Goal: Information Seeking & Learning: Learn about a topic

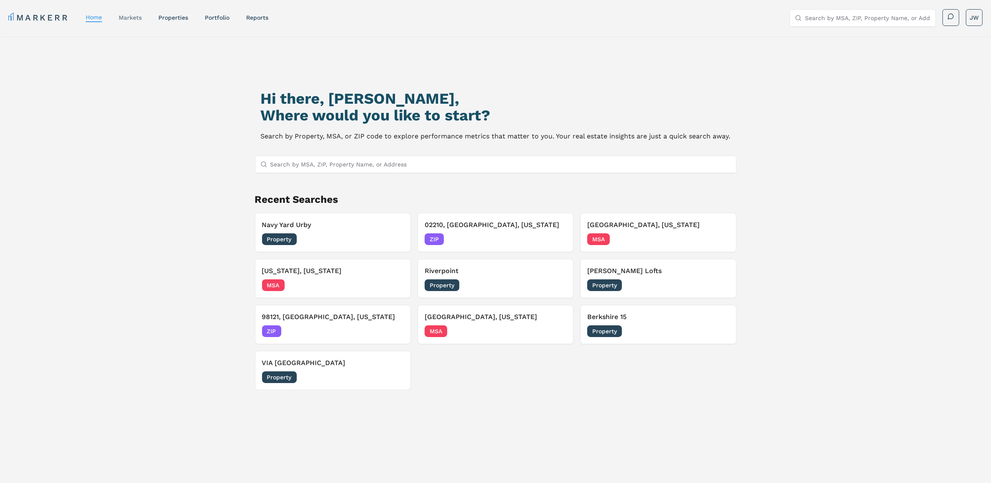
click at [135, 21] on div "markets" at bounding box center [130, 17] width 23 height 8
click at [135, 19] on link "markets" at bounding box center [130, 17] width 23 height 7
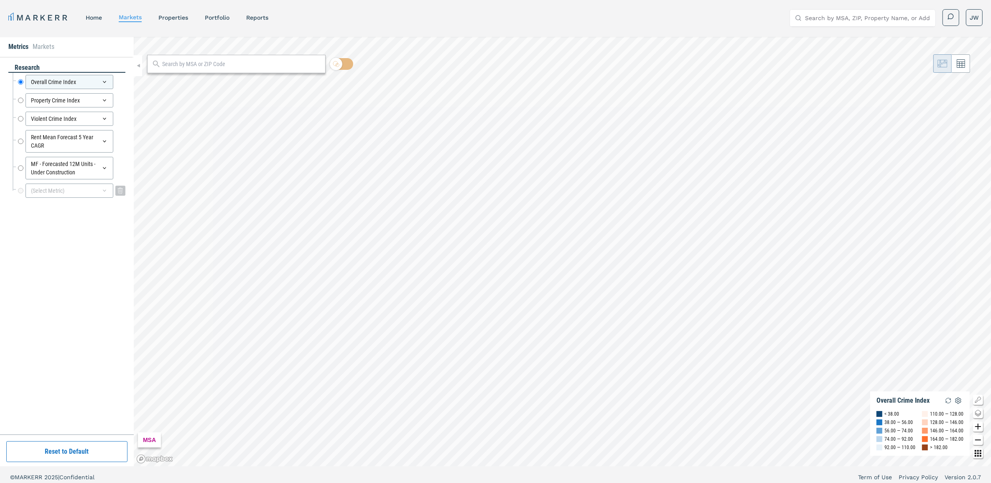
click at [39, 191] on div "(Select Metric)" at bounding box center [70, 191] width 88 height 14
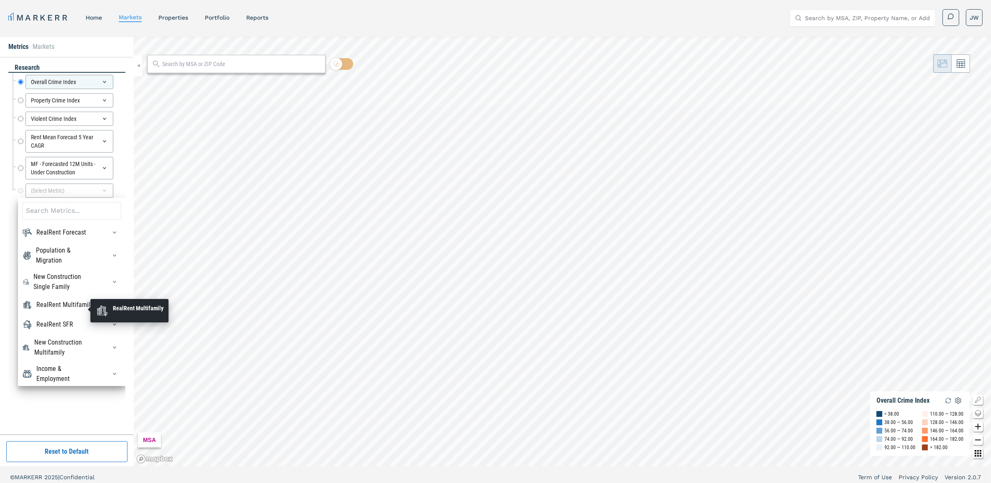
click at [67, 310] on div "RealRent Multifamily" at bounding box center [64, 305] width 57 height 10
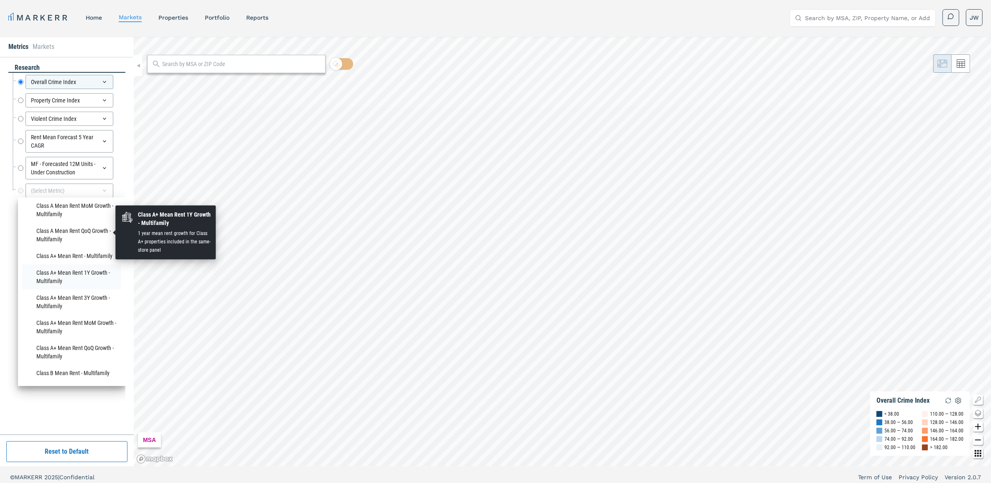
scroll to position [314, 0]
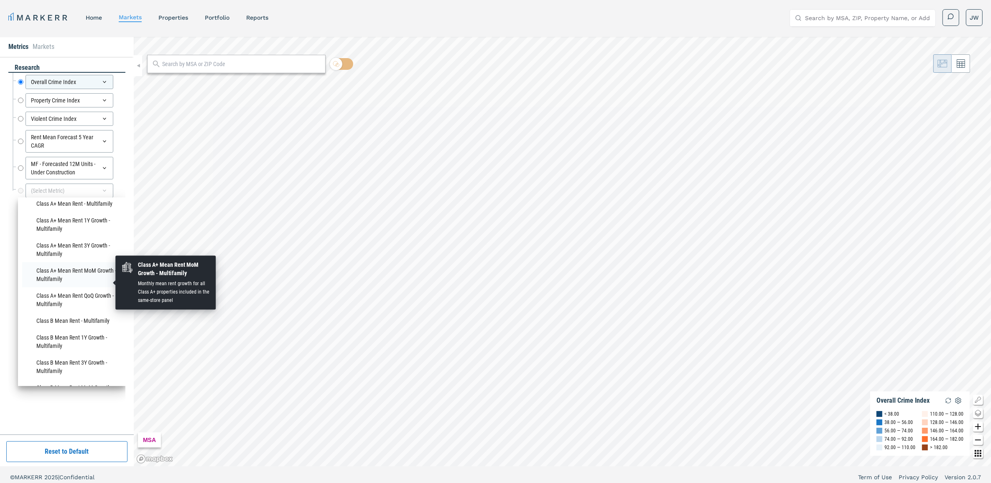
click at [82, 281] on li "Class A+ Mean Rent MoM Growth - Multifamily" at bounding box center [71, 274] width 99 height 25
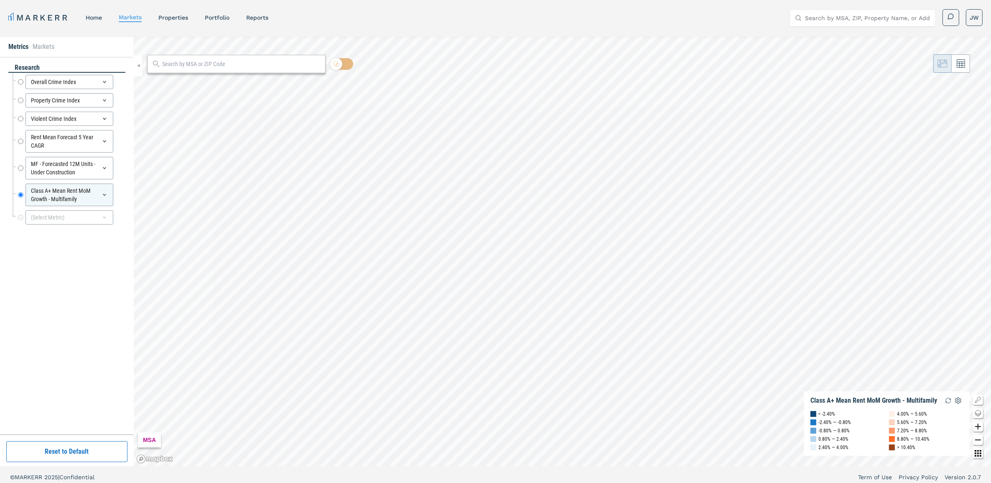
drag, startPoint x: 252, startPoint y: 63, endPoint x: 258, endPoint y: 60, distance: 6.7
click at [252, 63] on input "text" at bounding box center [241, 64] width 158 height 9
type input "02210"
click at [219, 90] on div "02210, [GEOGRAPHIC_DATA], [US_STATE] ZIP" at bounding box center [236, 83] width 179 height 16
click at [199, 84] on div "02210, [GEOGRAPHIC_DATA], [US_STATE]" at bounding box center [202, 82] width 98 height 9
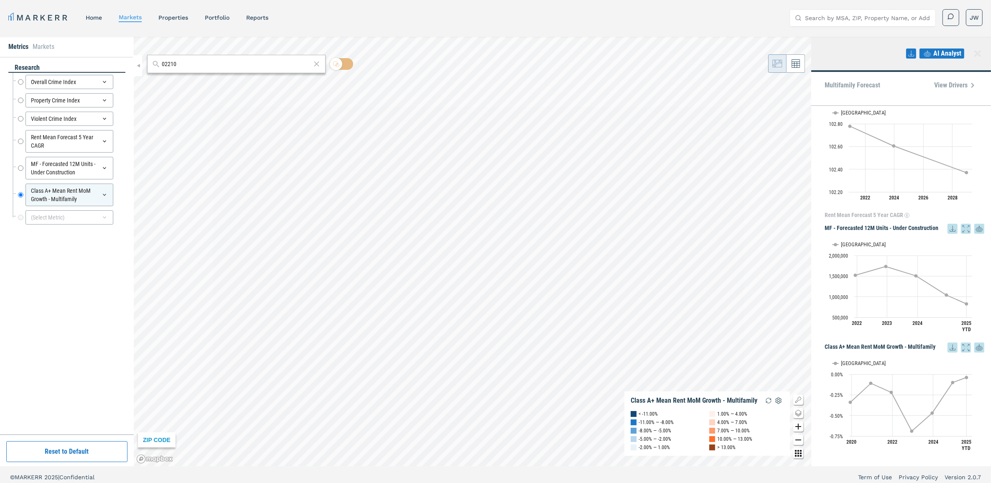
scroll to position [262, 0]
click at [36, 217] on div "(Select Metric)" at bounding box center [70, 217] width 88 height 14
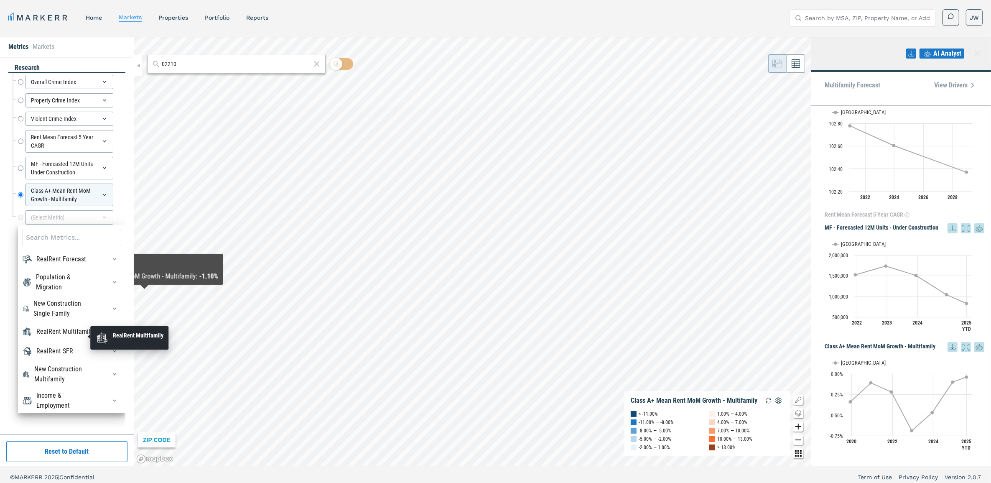
click at [79, 337] on div "RealRent Multifamily" at bounding box center [64, 332] width 57 height 10
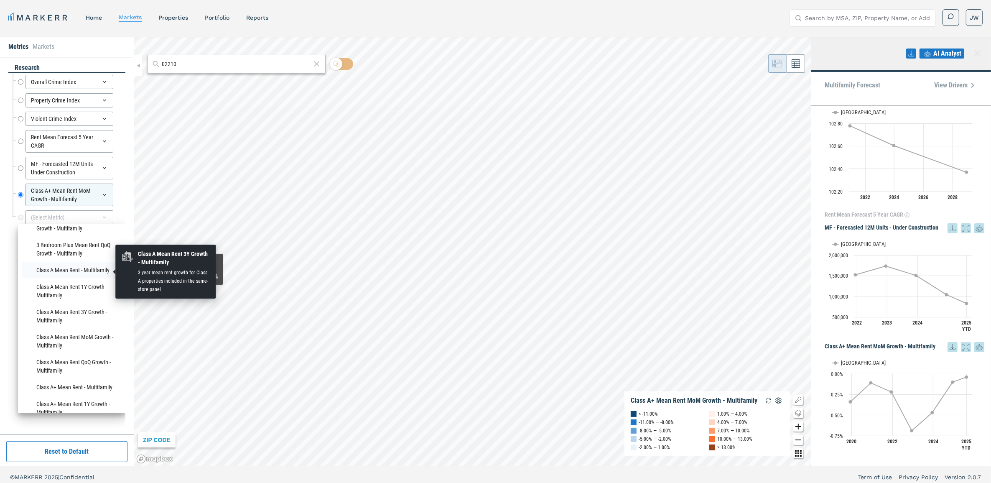
scroll to position [209, 0]
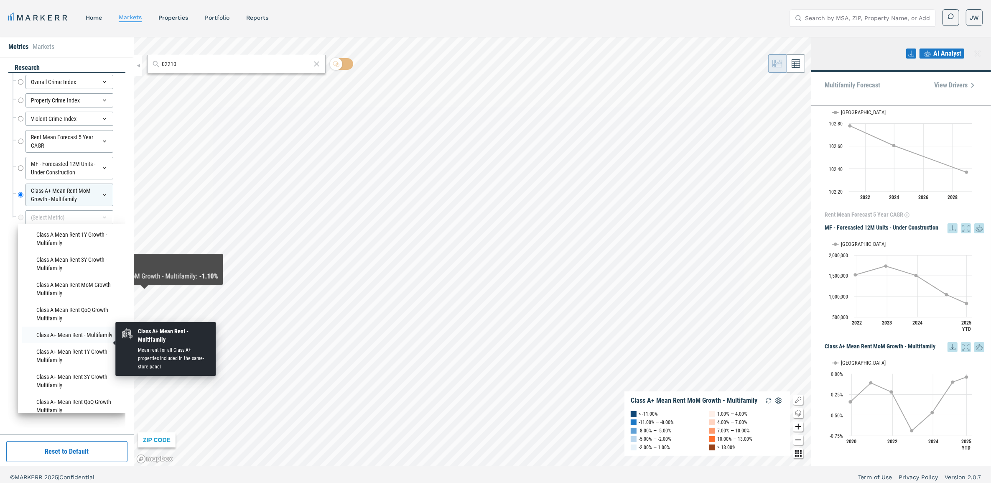
click at [91, 343] on li "Class A+ Mean Rent - Multifamily" at bounding box center [71, 335] width 99 height 17
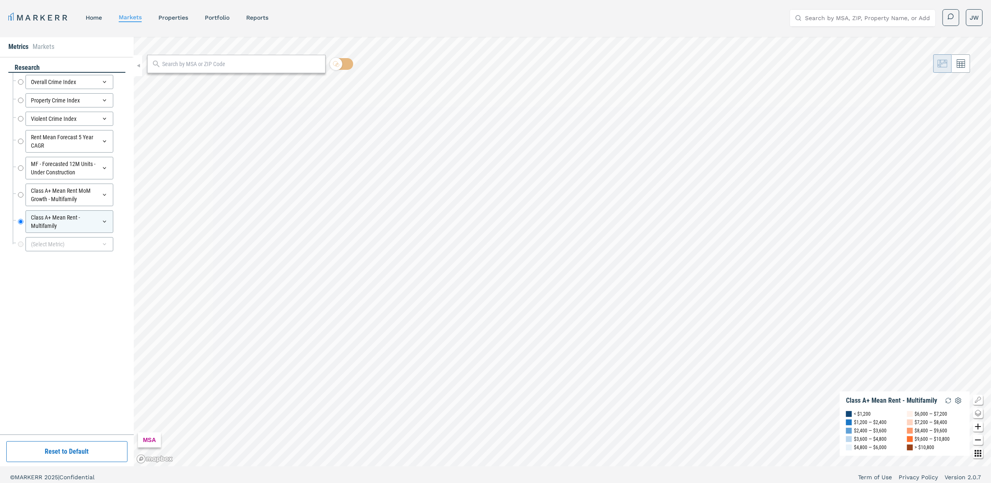
click at [208, 64] on input "text" at bounding box center [241, 64] width 158 height 9
click at [205, 84] on div "02210, [GEOGRAPHIC_DATA], [US_STATE]" at bounding box center [202, 82] width 98 height 9
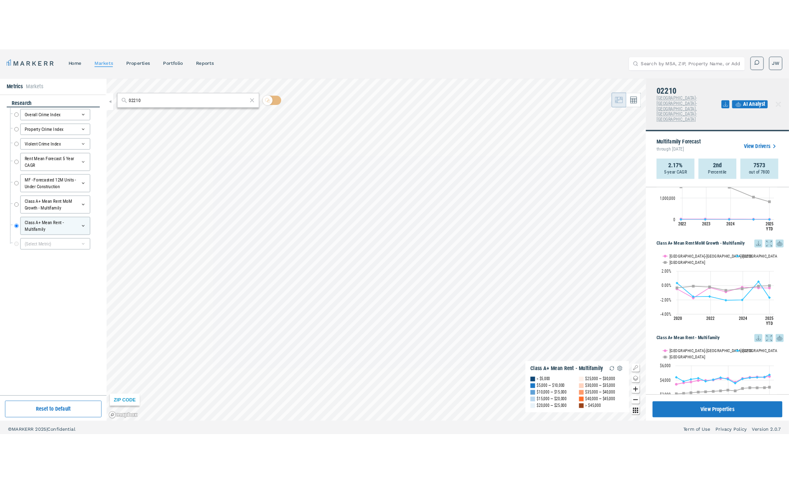
scroll to position [658, 0]
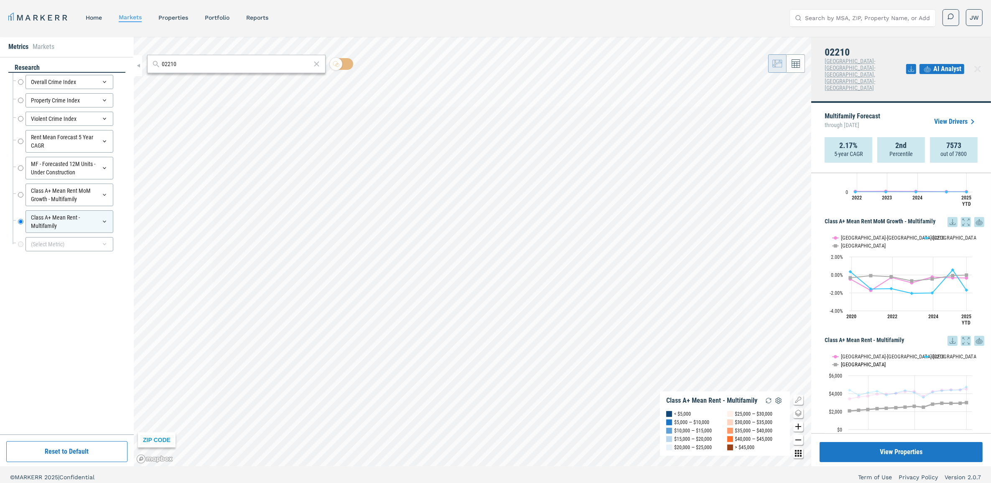
click at [842, 361] on button "Show USA" at bounding box center [841, 364] width 17 height 7
click at [858, 353] on button "Show Boston-Cambridge-Newton, MA-NH" at bounding box center [874, 356] width 82 height 7
click at [948, 336] on icon at bounding box center [953, 341] width 10 height 10
click at [901, 363] on div "Download as XLS" at bounding box center [914, 367] width 48 height 8
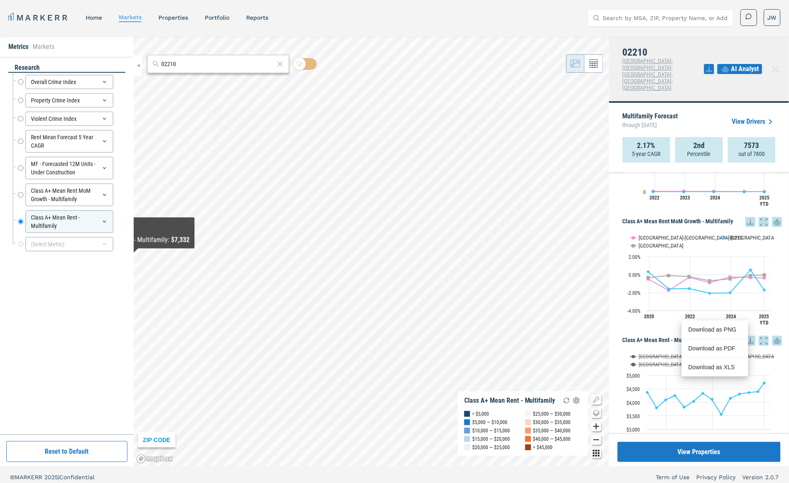
click at [71, 268] on div "research Overall Crime Index Overall Crime Index Property Crime Index Property …" at bounding box center [66, 245] width 117 height 365
click at [77, 246] on div "(Select Metric)" at bounding box center [70, 244] width 88 height 14
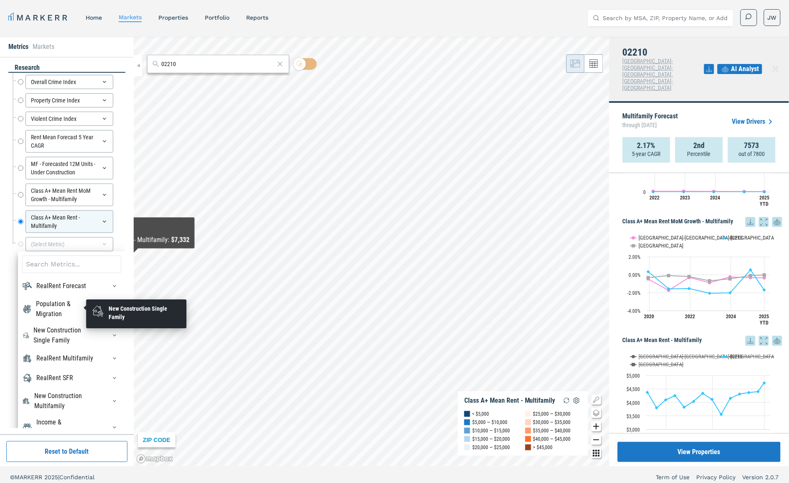
scroll to position [28, 0]
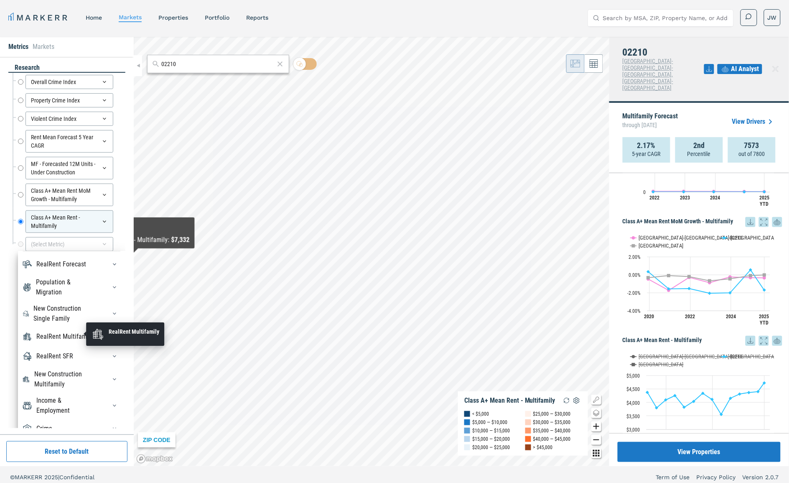
click at [53, 333] on div "RealRent Multifamily" at bounding box center [64, 337] width 57 height 10
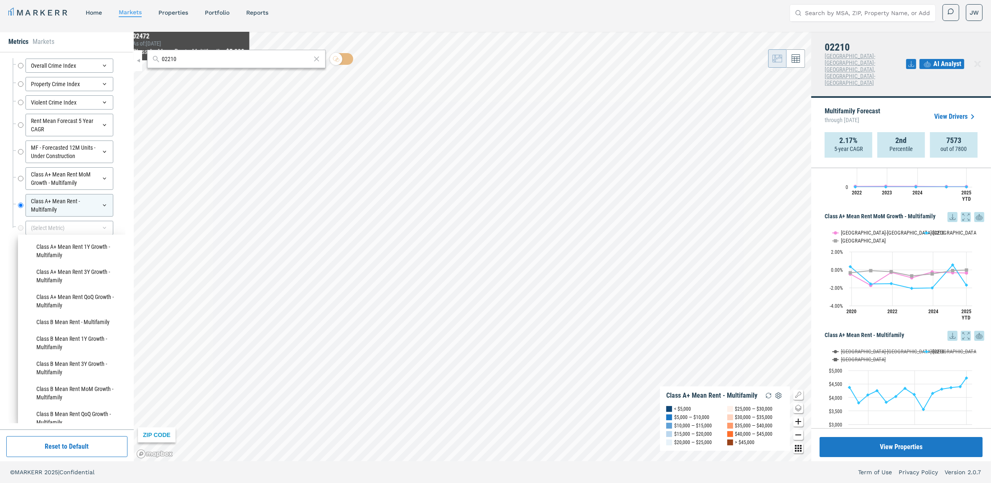
scroll to position [0, 0]
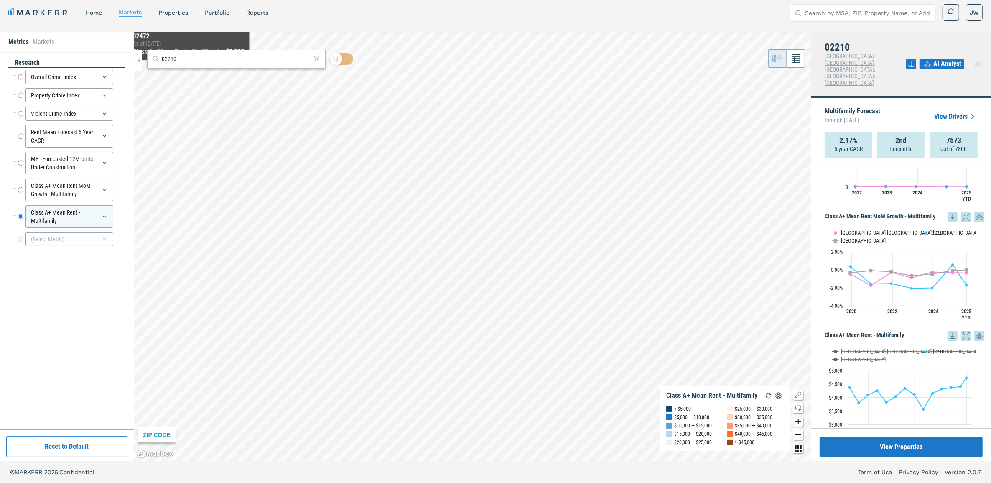
drag, startPoint x: 196, startPoint y: 59, endPoint x: 134, endPoint y: 49, distance: 62.3
click at [134, 49] on div "Metrics Markets research Overall Crime Index Overall Crime Index Property Crime…" at bounding box center [495, 246] width 991 height 429
type input "2"
click at [179, 76] on div "02129, [GEOGRAPHIC_DATA], [US_STATE]" at bounding box center [202, 77] width 98 height 9
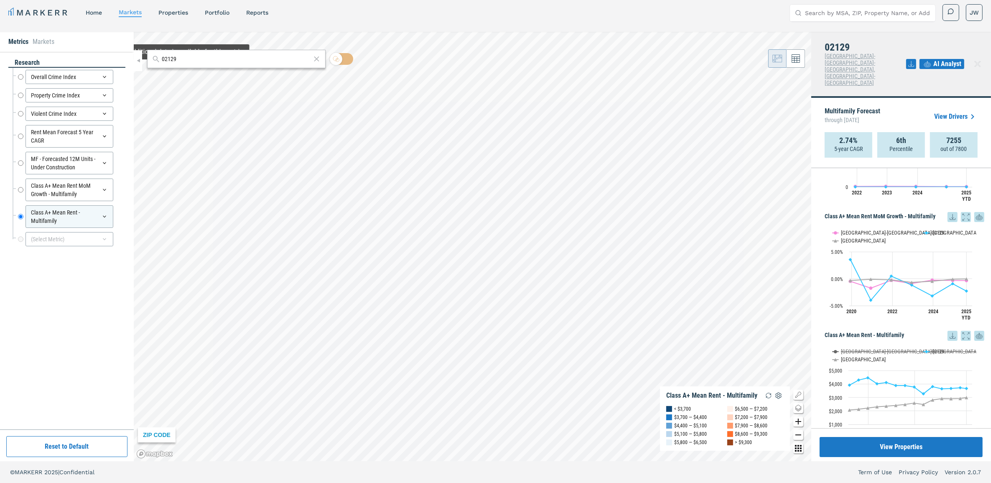
click at [174, 60] on input "02129" at bounding box center [236, 59] width 149 height 9
click at [171, 58] on input "02129" at bounding box center [236, 59] width 149 height 9
click at [174, 56] on input "02129" at bounding box center [236, 59] width 149 height 9
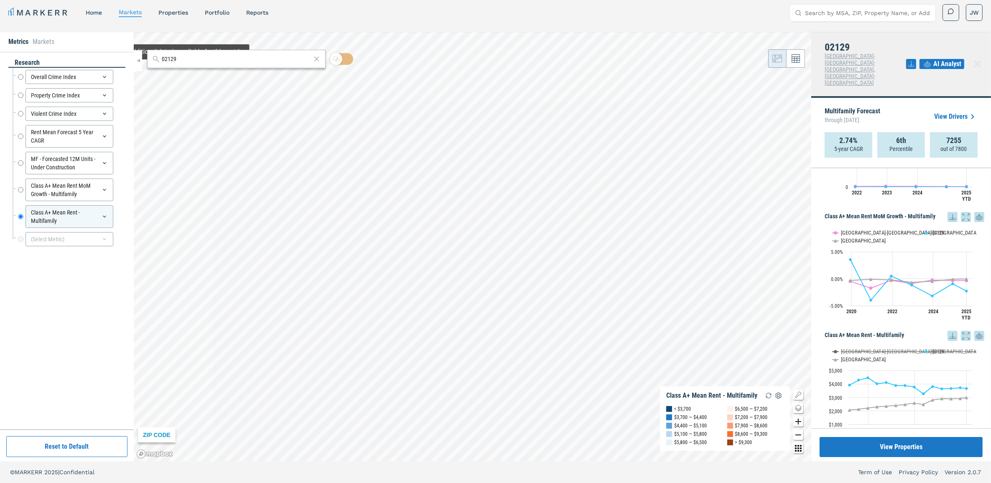
click at [174, 56] on input "02129" at bounding box center [236, 59] width 149 height 9
drag, startPoint x: 171, startPoint y: 59, endPoint x: 182, endPoint y: 56, distance: 11.9
click at [182, 56] on input "02129" at bounding box center [236, 59] width 149 height 9
type input "02169"
click at [187, 77] on div "02169, [GEOGRAPHIC_DATA], [US_STATE]" at bounding box center [202, 77] width 98 height 9
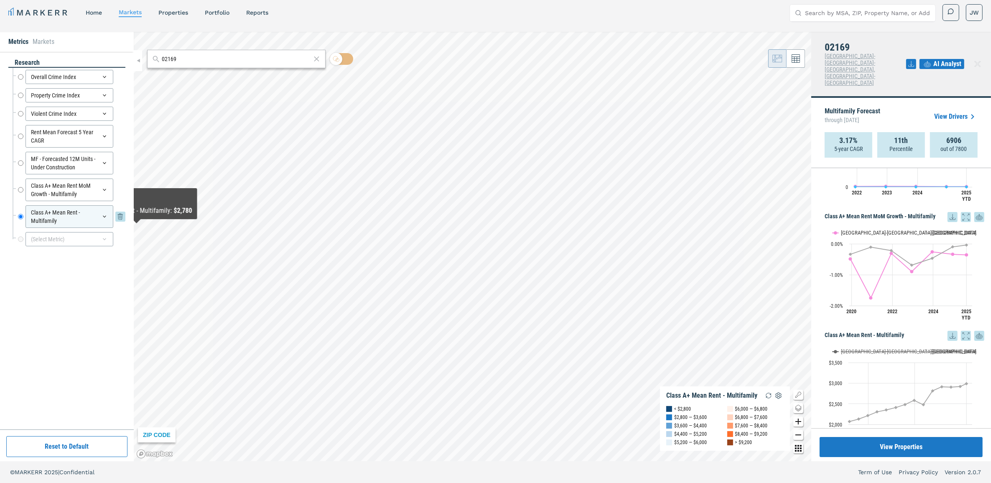
click at [63, 223] on div "Class A+ Mean Rent - Multifamily" at bounding box center [70, 216] width 88 height 23
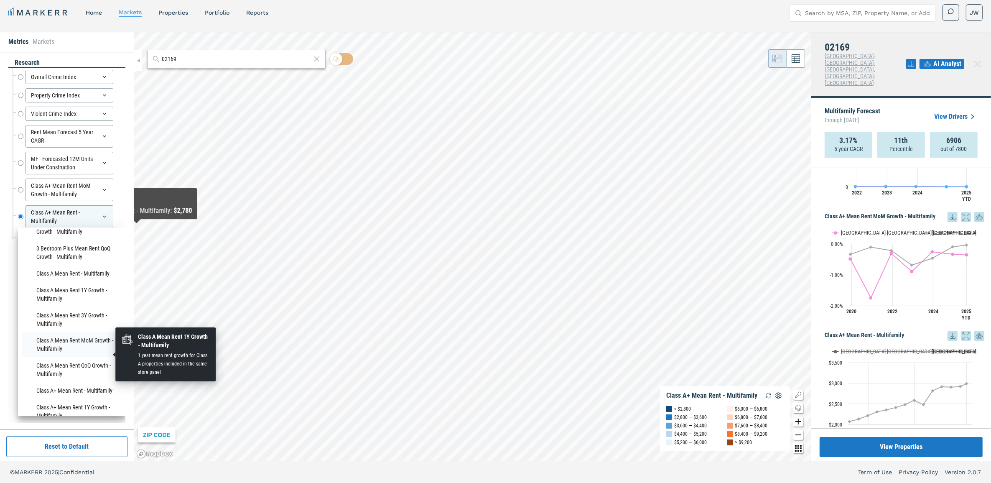
scroll to position [105, 0]
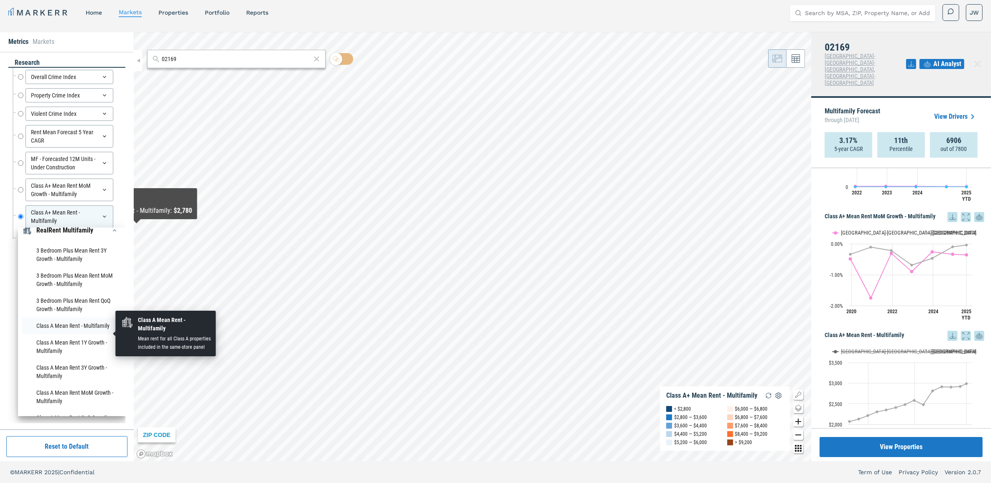
click at [87, 332] on li "Class A Mean Rent - Multifamily" at bounding box center [71, 325] width 99 height 17
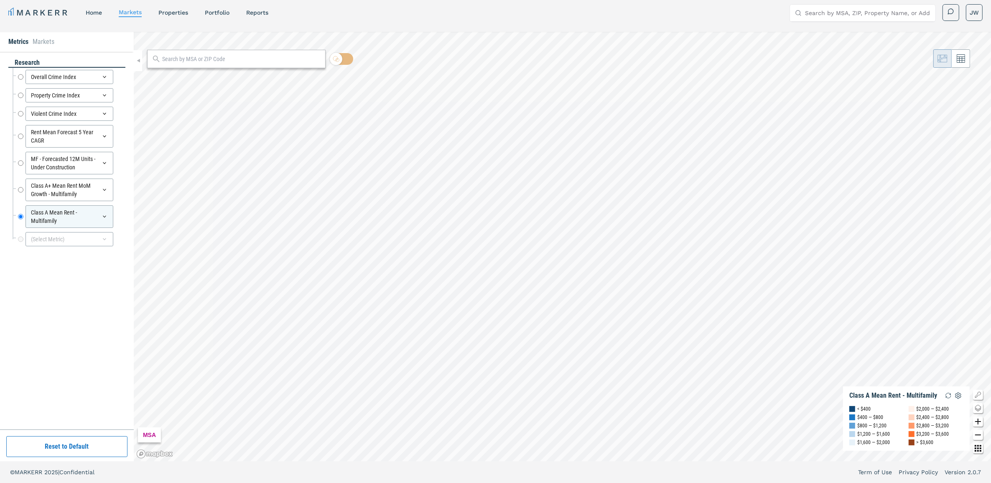
click at [247, 62] on input "text" at bounding box center [241, 59] width 158 height 9
click at [220, 82] on span "02169, [GEOGRAPHIC_DATA], [US_STATE] ZIP" at bounding box center [236, 77] width 179 height 13
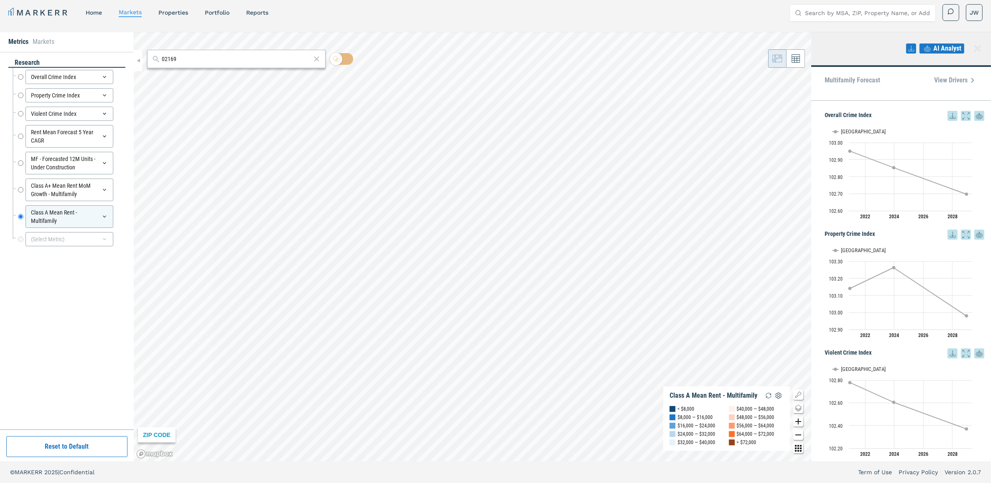
click at [208, 59] on input "02169" at bounding box center [236, 59] width 149 height 9
click at [209, 76] on div "02169, [GEOGRAPHIC_DATA], [US_STATE]" at bounding box center [202, 77] width 98 height 9
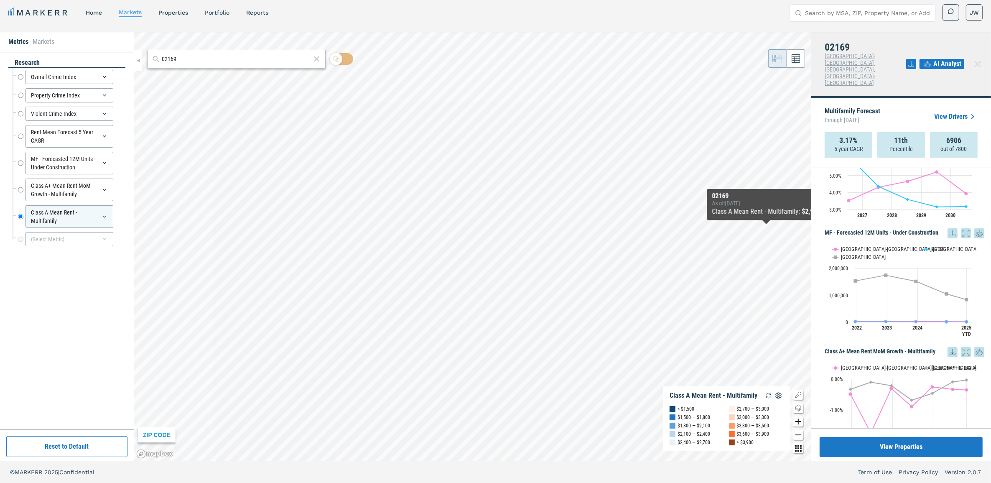
scroll to position [658, 0]
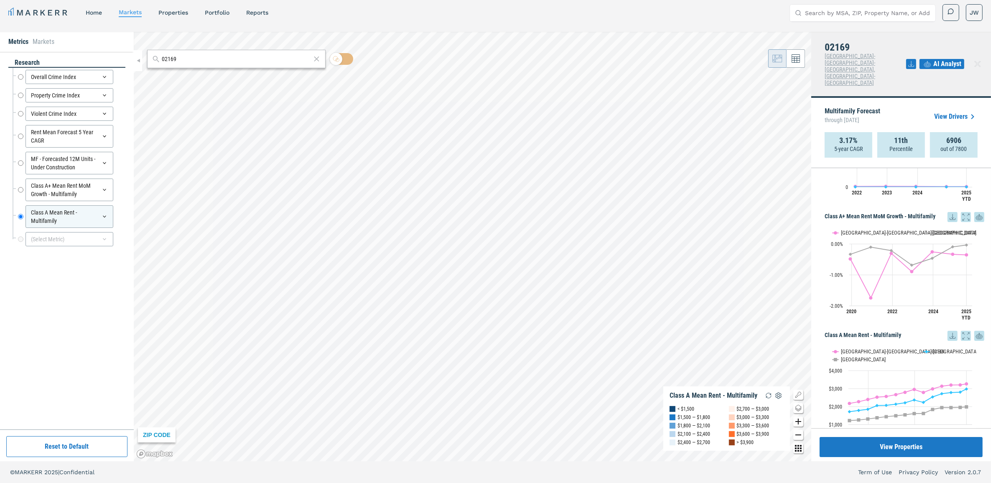
click at [171, 56] on input "02169" at bounding box center [236, 59] width 149 height 9
drag, startPoint x: 167, startPoint y: 59, endPoint x: 188, endPoint y: 53, distance: 21.8
click at [188, 53] on div "02169" at bounding box center [236, 59] width 179 height 18
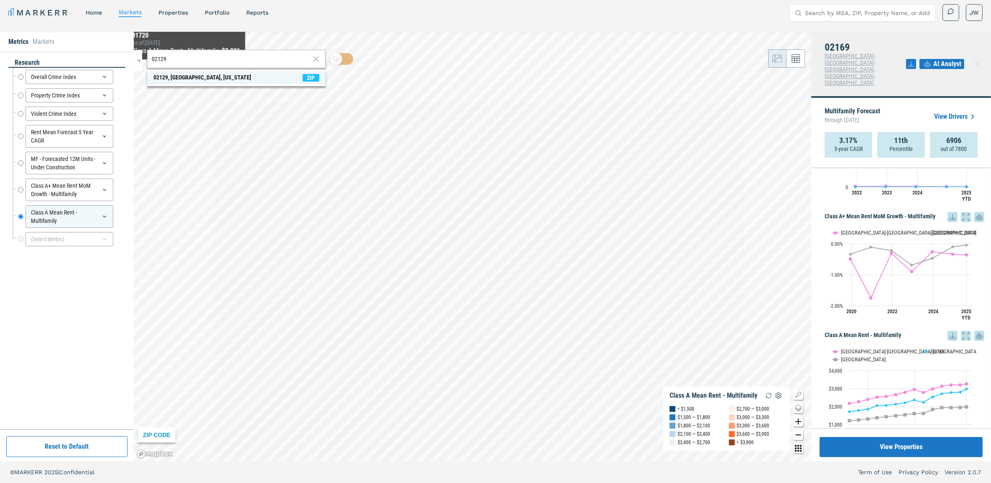
click at [184, 76] on div "02129, [GEOGRAPHIC_DATA], [US_STATE]" at bounding box center [202, 77] width 98 height 9
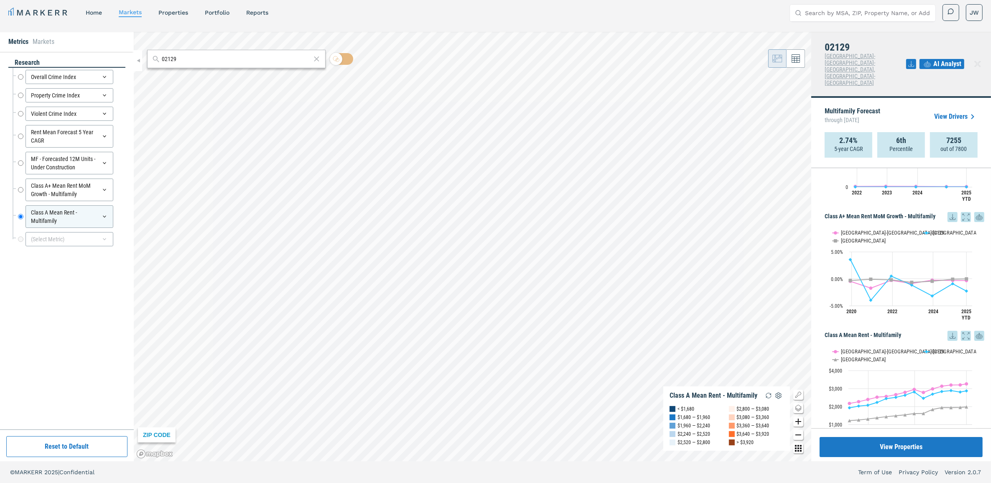
drag, startPoint x: 185, startPoint y: 56, endPoint x: 138, endPoint y: 59, distance: 46.9
click at [138, 59] on div "Metrics Markets research Overall Crime Index Overall Crime Index Property Crime…" at bounding box center [495, 246] width 991 height 429
click at [241, 77] on span "02210, [GEOGRAPHIC_DATA], [US_STATE] ZIP" at bounding box center [236, 77] width 179 height 13
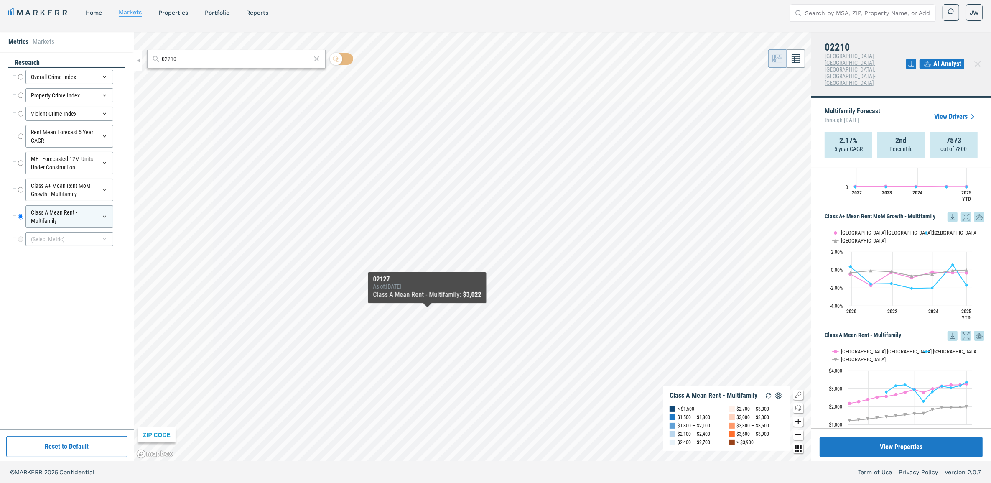
scroll to position [0, 0]
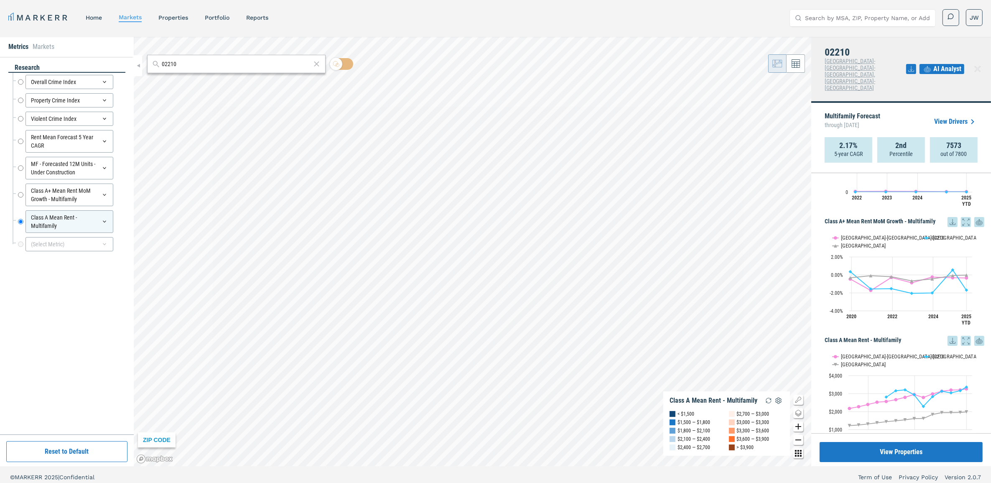
drag, startPoint x: 186, startPoint y: 59, endPoint x: 134, endPoint y: 66, distance: 52.6
click at [134, 66] on div "Metrics Markets research Overall Crime Index Overall Crime Index Property Crime…" at bounding box center [495, 251] width 991 height 429
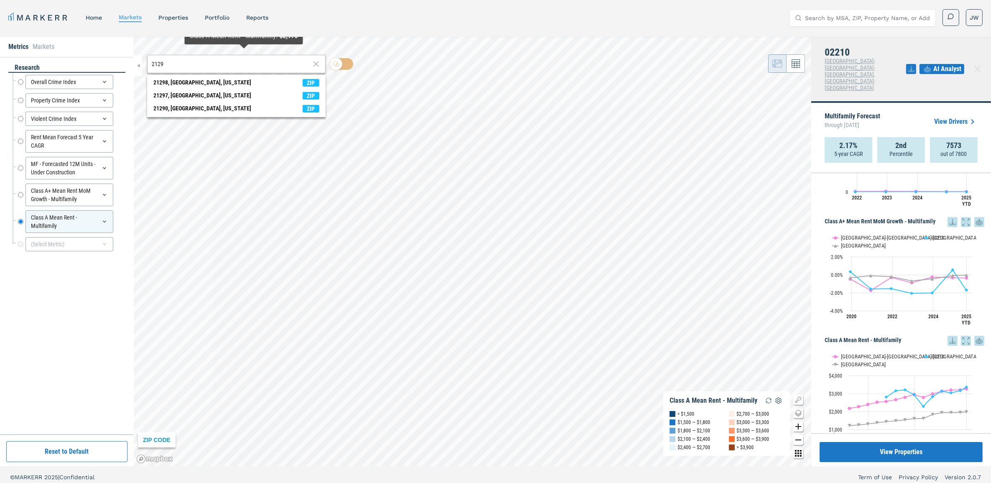
click at [152, 64] on input "2129" at bounding box center [231, 64] width 158 height 9
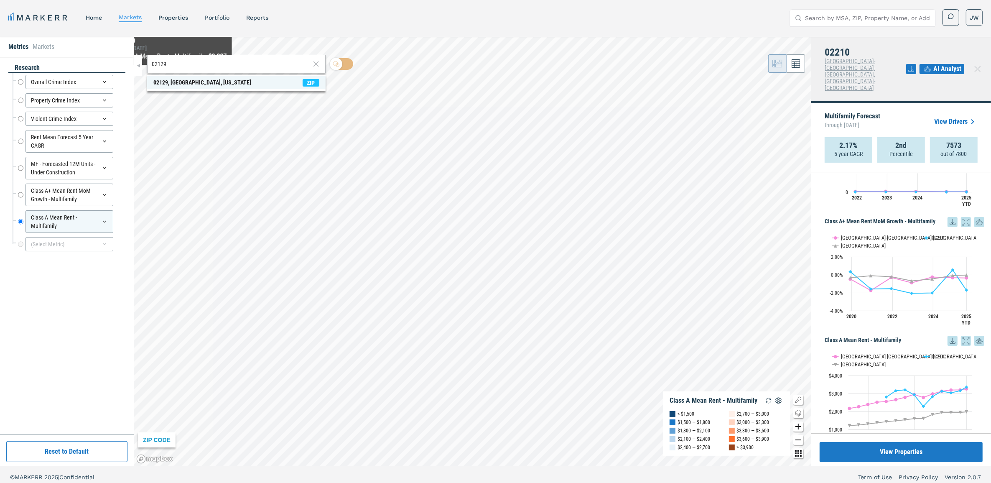
type input "02129"
click at [172, 79] on div "02129, [GEOGRAPHIC_DATA], [US_STATE]" at bounding box center [202, 82] width 98 height 9
